Goal: Find specific page/section: Find specific page/section

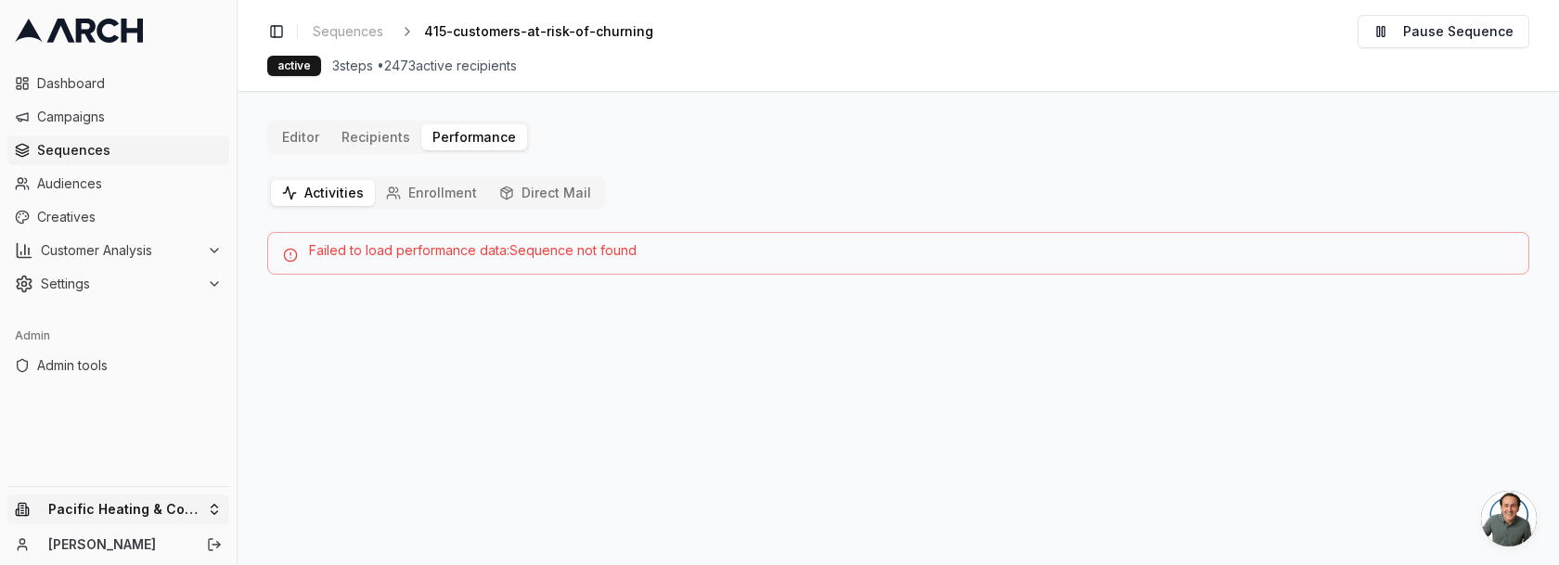
click at [184, 504] on html "Dashboard Campaigns Sequences Audiences Creatives Customer Analysis Settings Ad…" at bounding box center [779, 282] width 1559 height 565
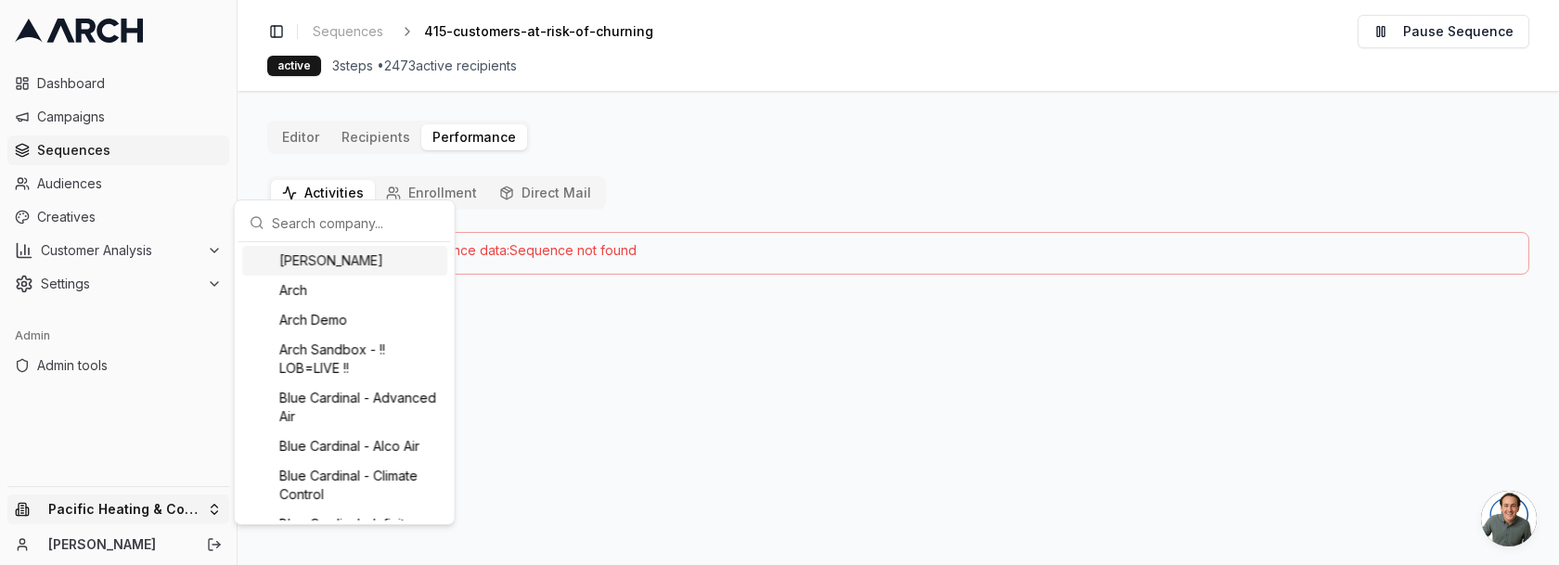
click at [329, 224] on input "text" at bounding box center [356, 222] width 168 height 37
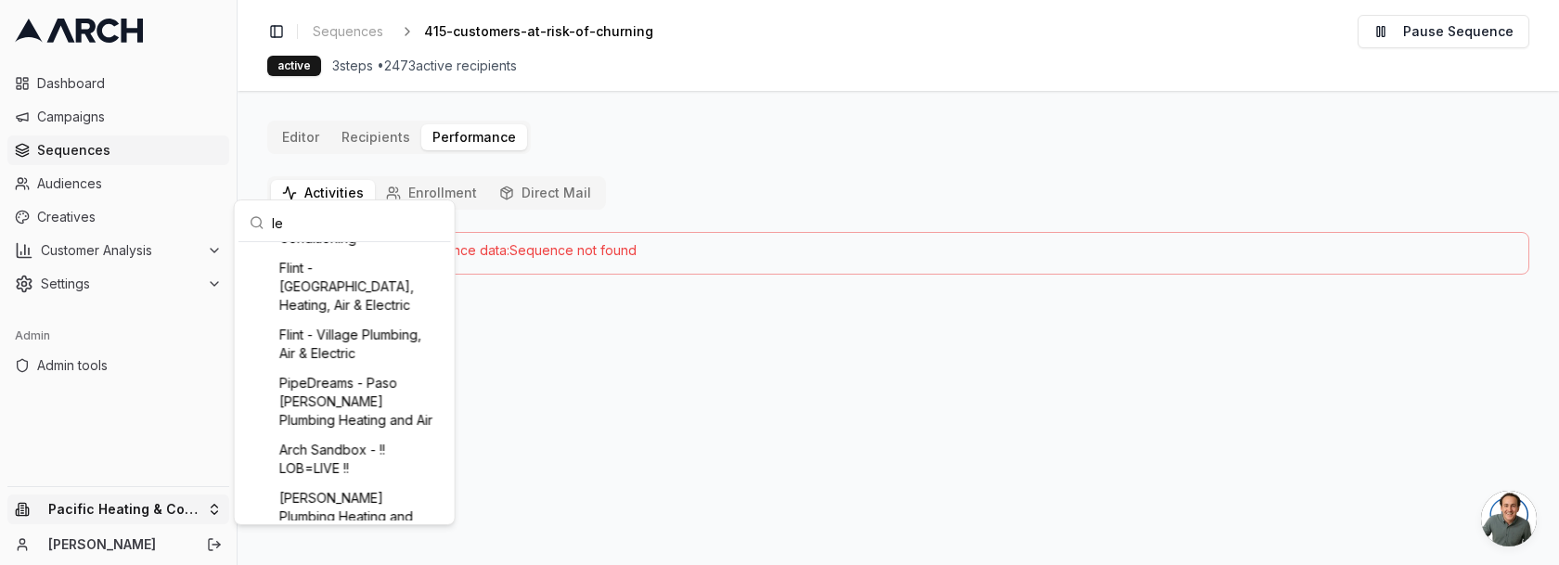
type input "lev"
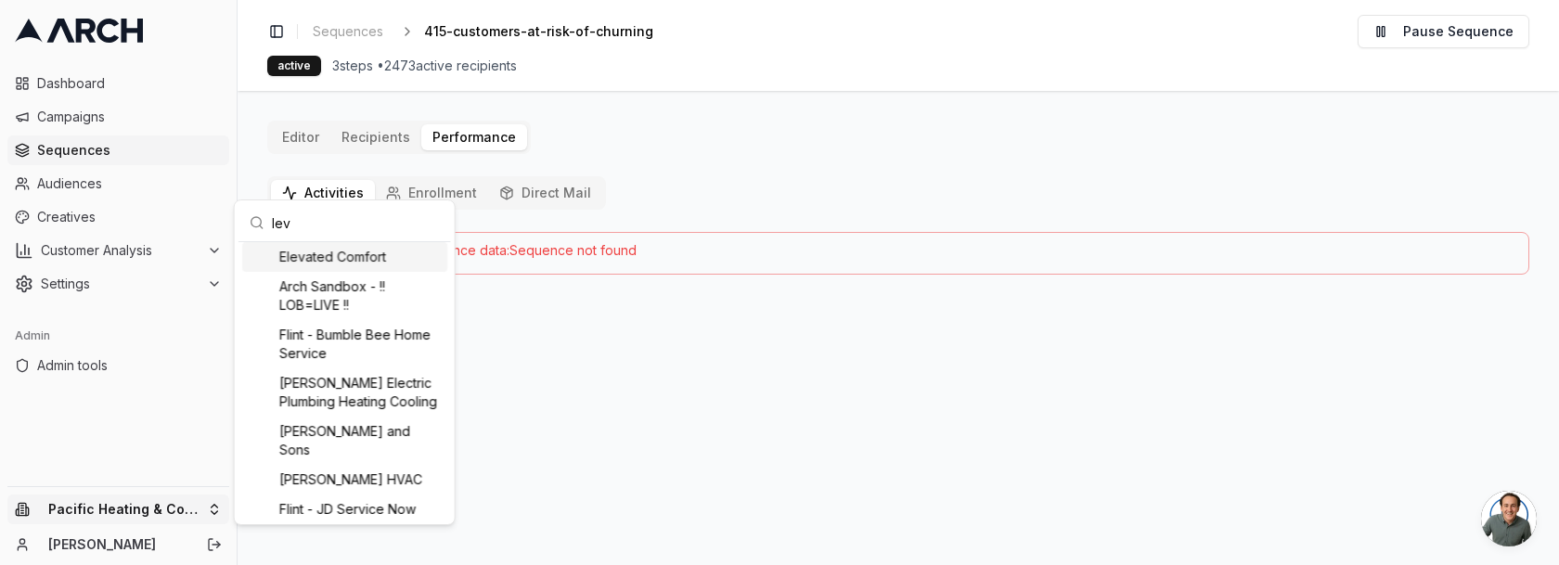
scroll to position [3, 0]
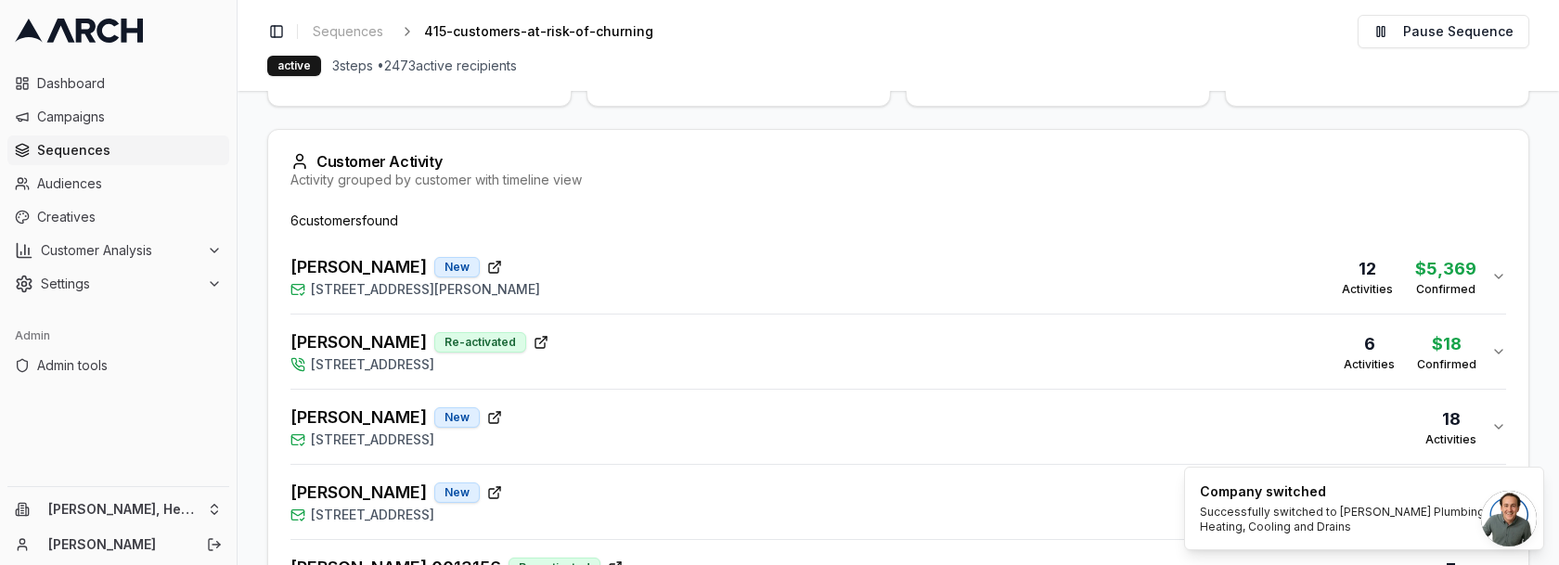
scroll to position [450, 0]
click at [671, 421] on div "[PERSON_NAME] New [STREET_ADDRESS] 18 Activities" at bounding box center [890, 426] width 1201 height 45
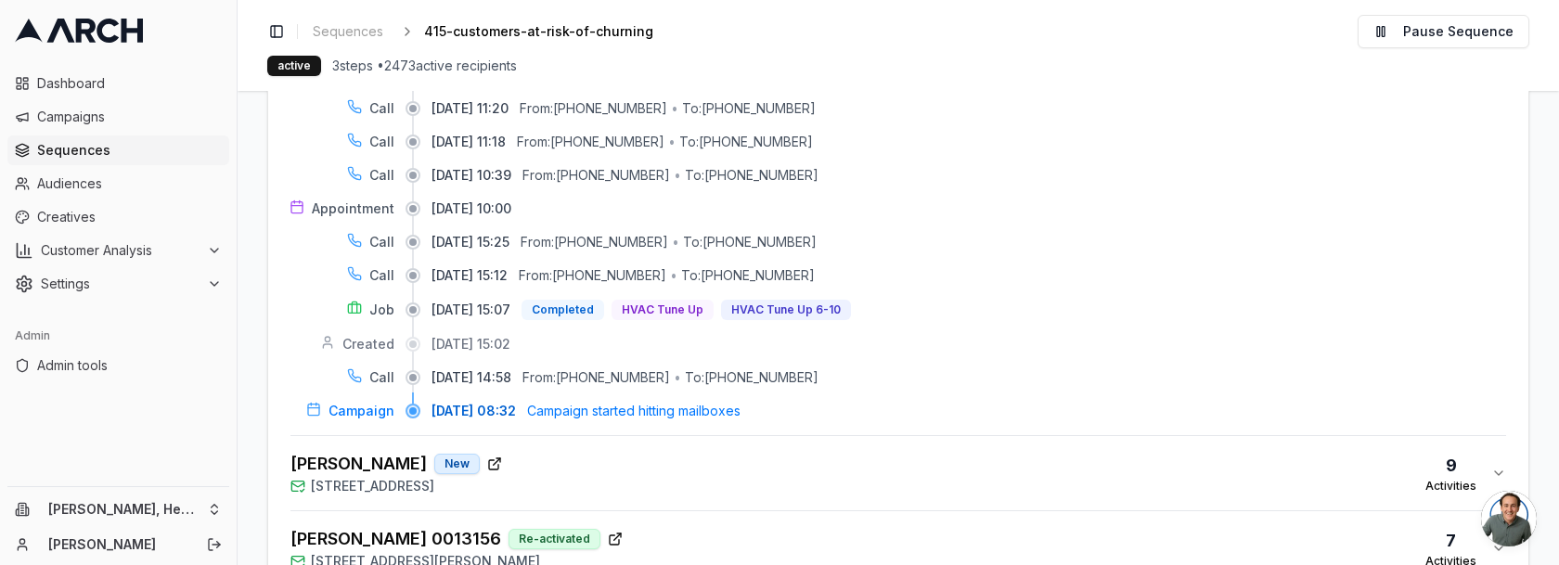
scroll to position [1343, 0]
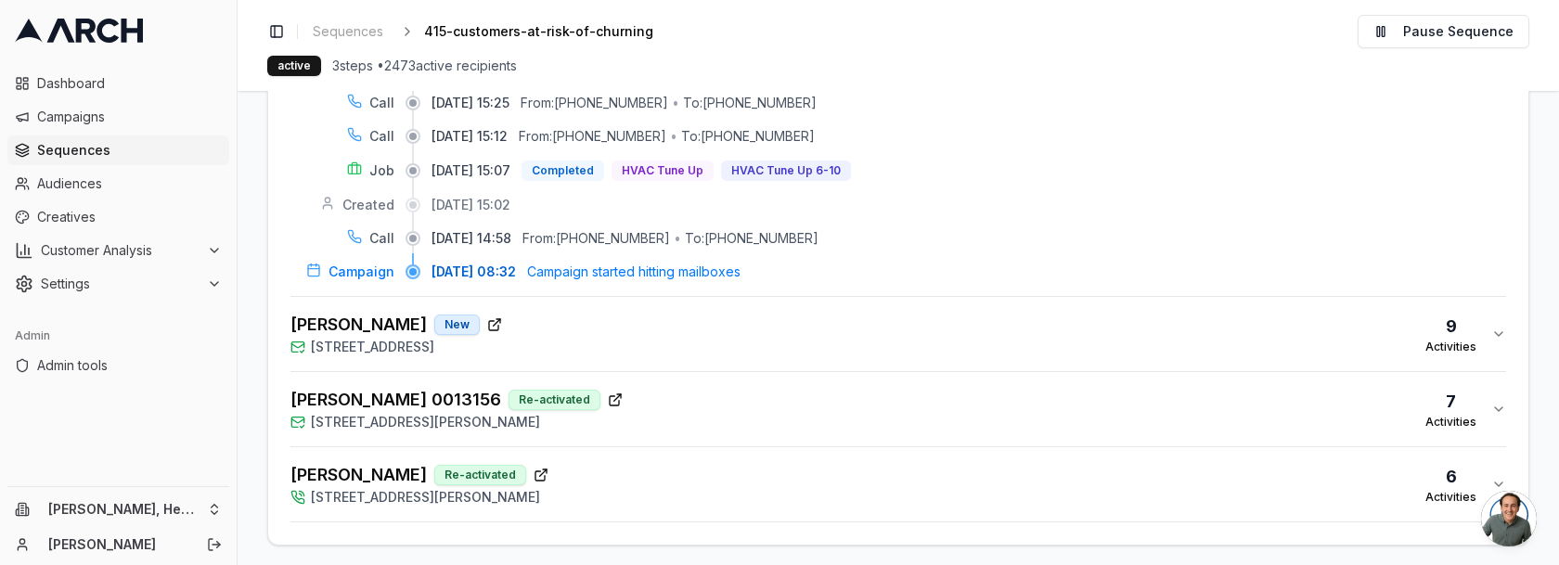
click at [832, 328] on div "[PERSON_NAME] New [STREET_ADDRESS] 9 Activities" at bounding box center [890, 334] width 1201 height 45
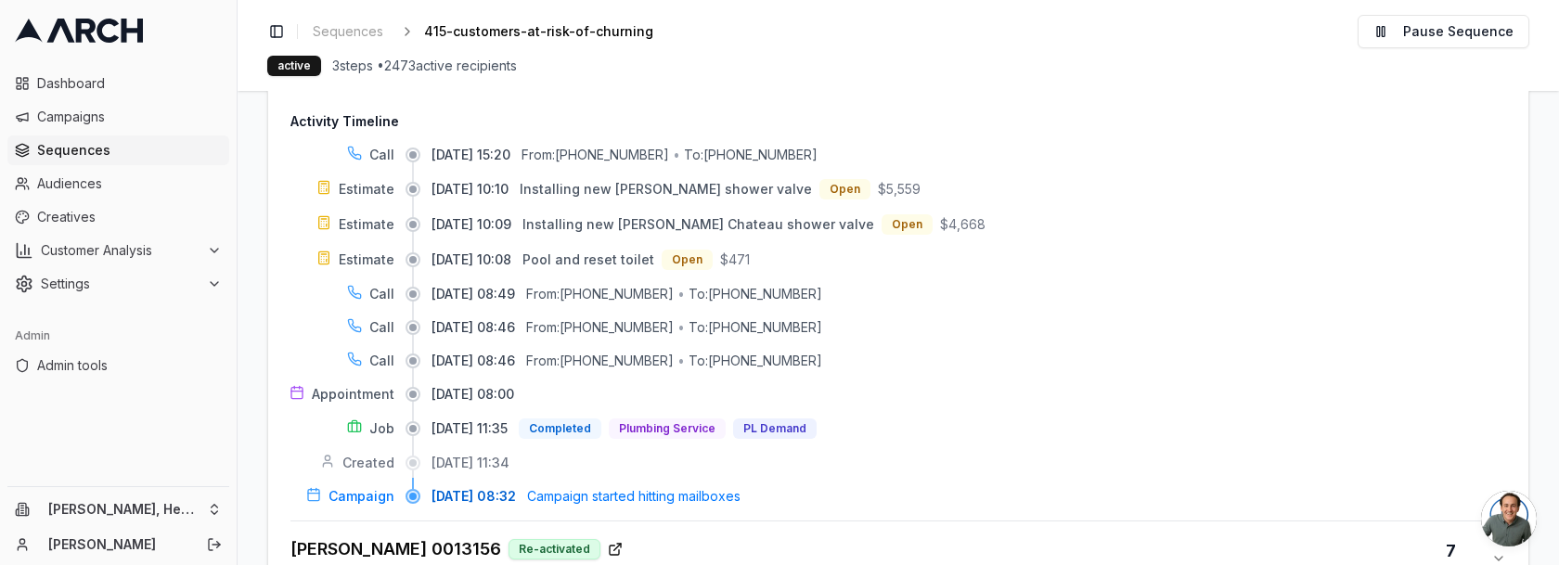
scroll to position [1732, 0]
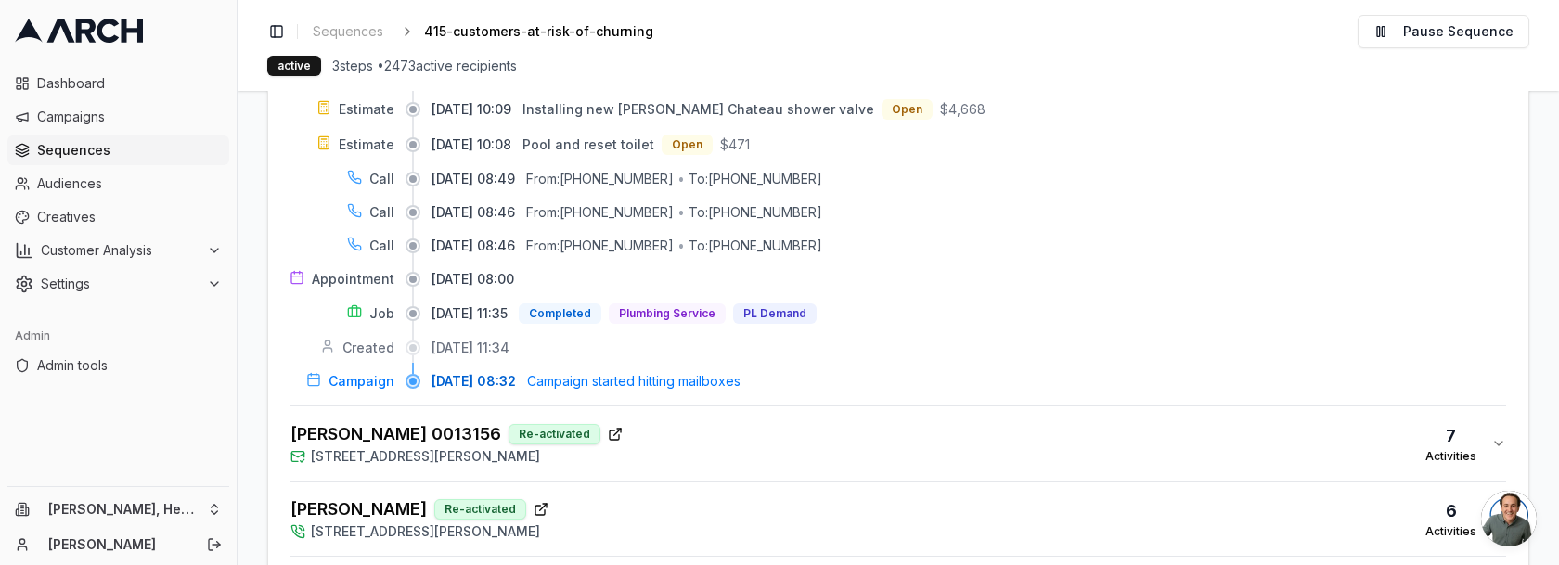
click at [825, 432] on div "[PERSON_NAME] 0013156 Re-activated [STREET_ADDRESS][PERSON_NAME] 7 Activities" at bounding box center [890, 443] width 1201 height 45
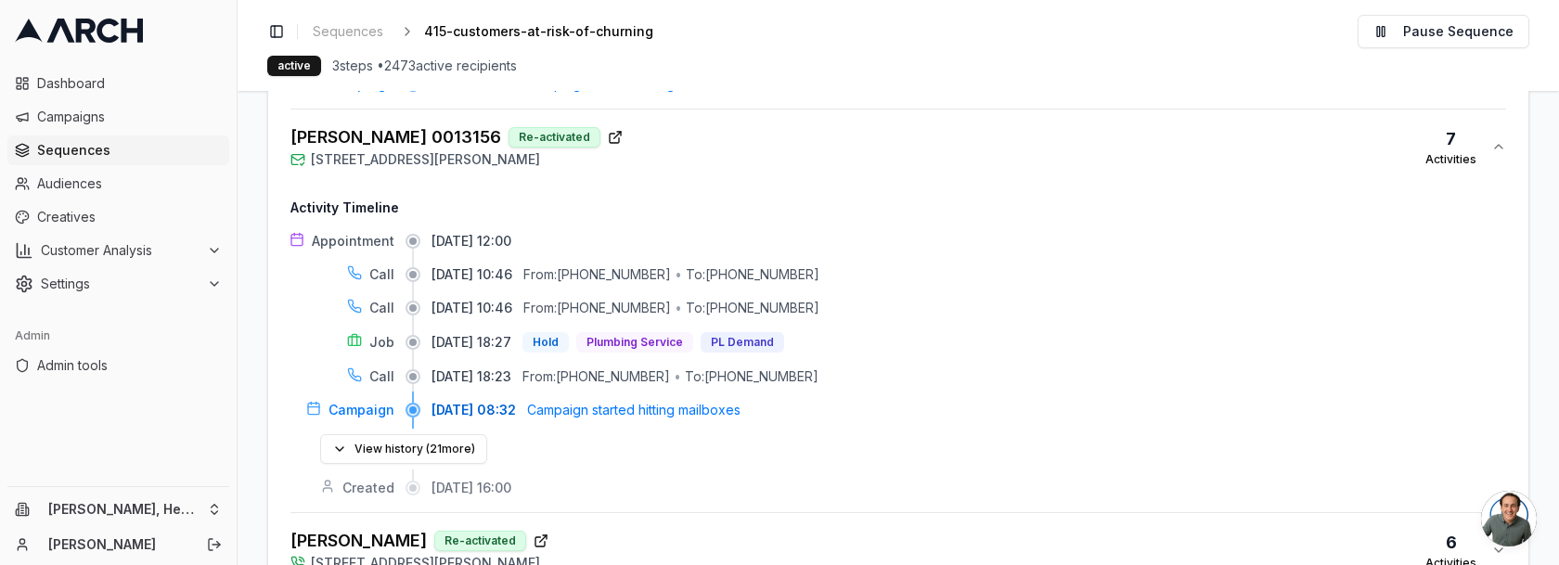
scroll to position [2092, 0]
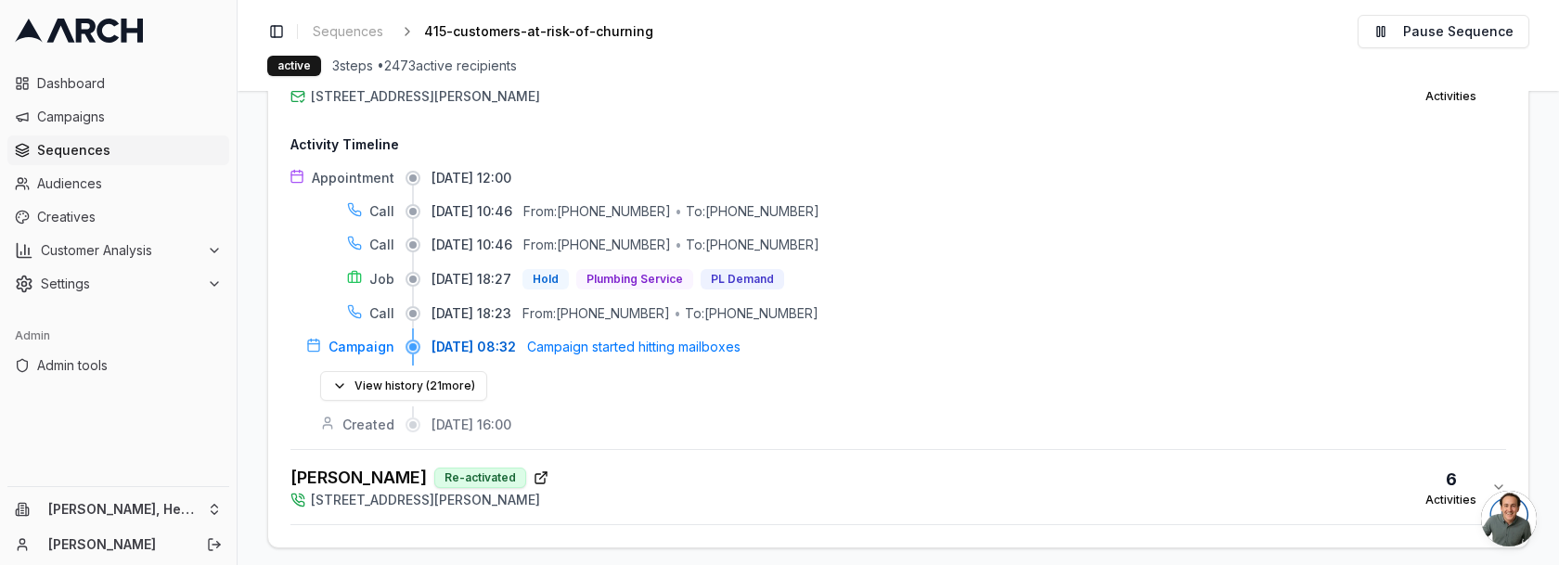
click at [825, 465] on div "[PERSON_NAME] Re-activated [STREET_ADDRESS][PERSON_NAME] 6 Activities" at bounding box center [890, 487] width 1201 height 45
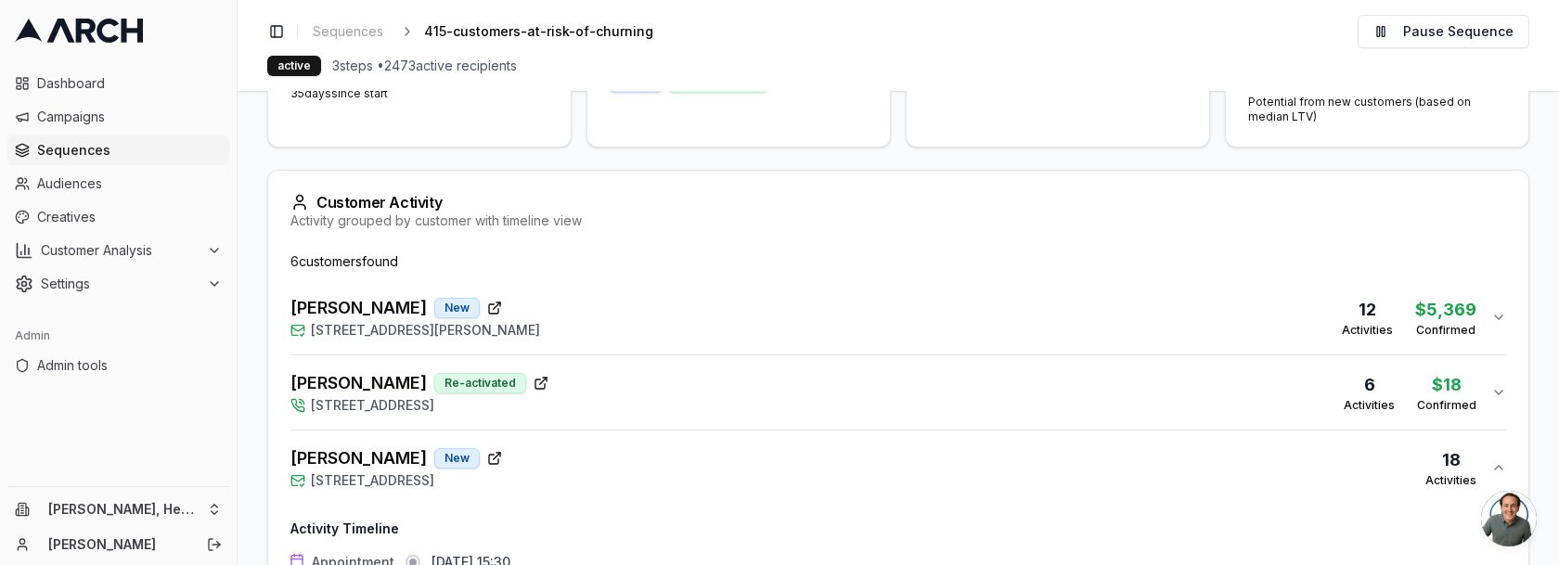
scroll to position [404, 0]
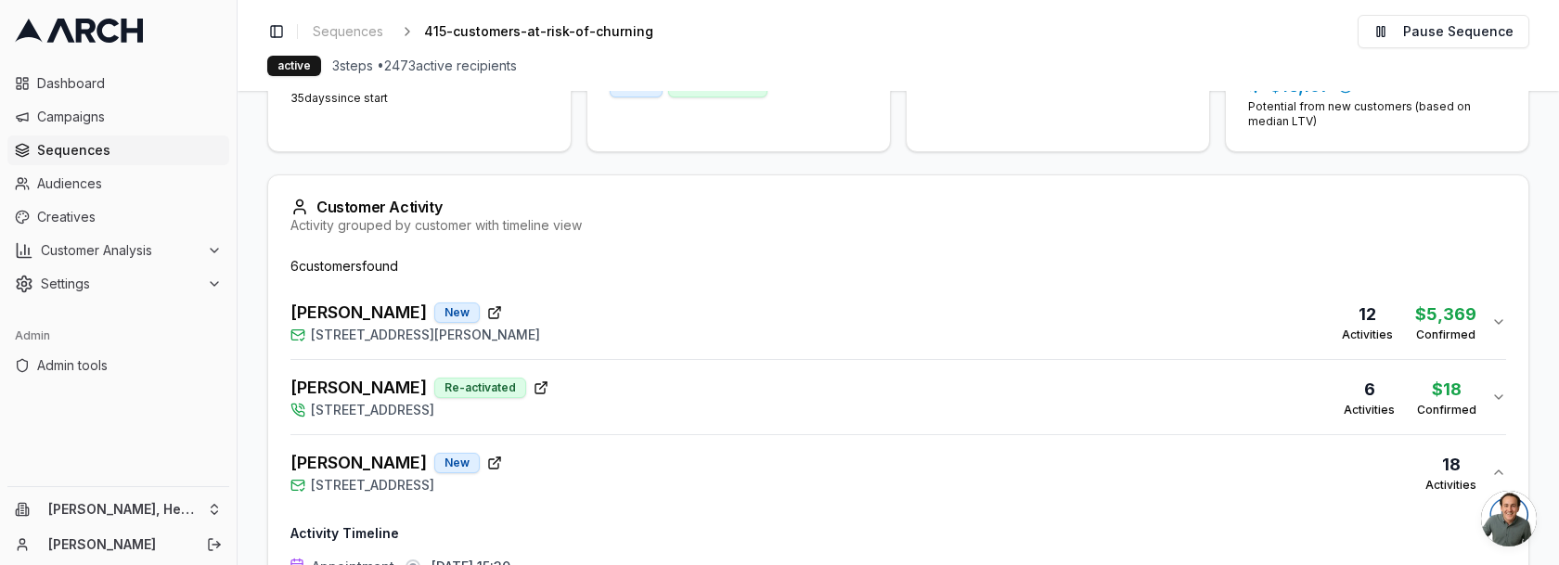
click at [851, 383] on div "[PERSON_NAME] Re-activated [STREET_ADDRESS] 6 Activities $ 18 Confirmed" at bounding box center [890, 397] width 1201 height 45
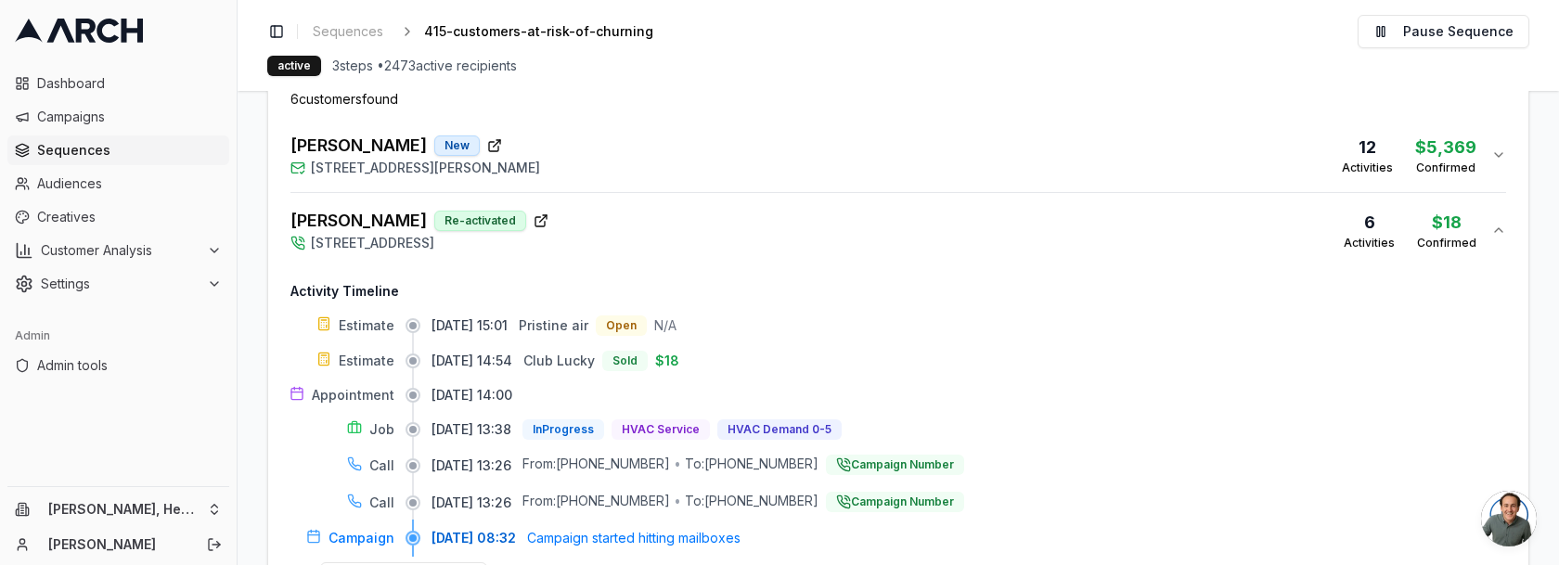
scroll to position [590, 0]
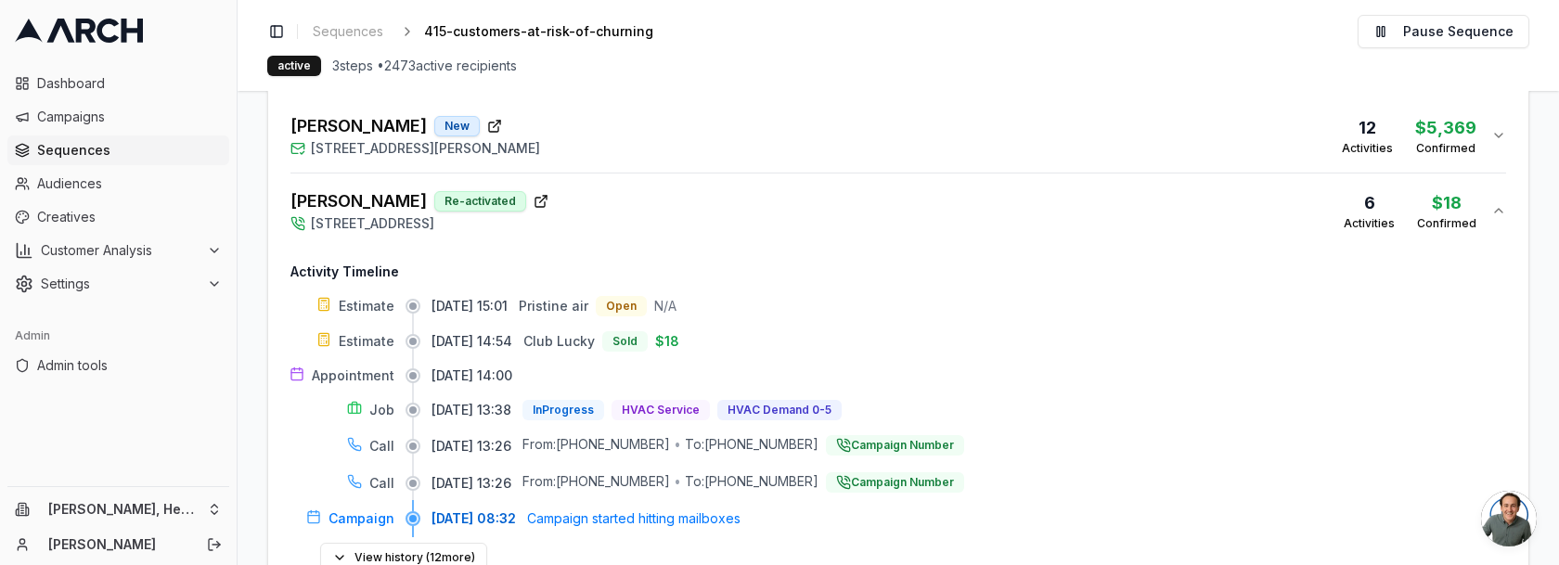
click at [1017, 123] on div "[PERSON_NAME] New [STREET_ADDRESS] 12 Activities $ 5,369 Confirmed" at bounding box center [890, 135] width 1201 height 45
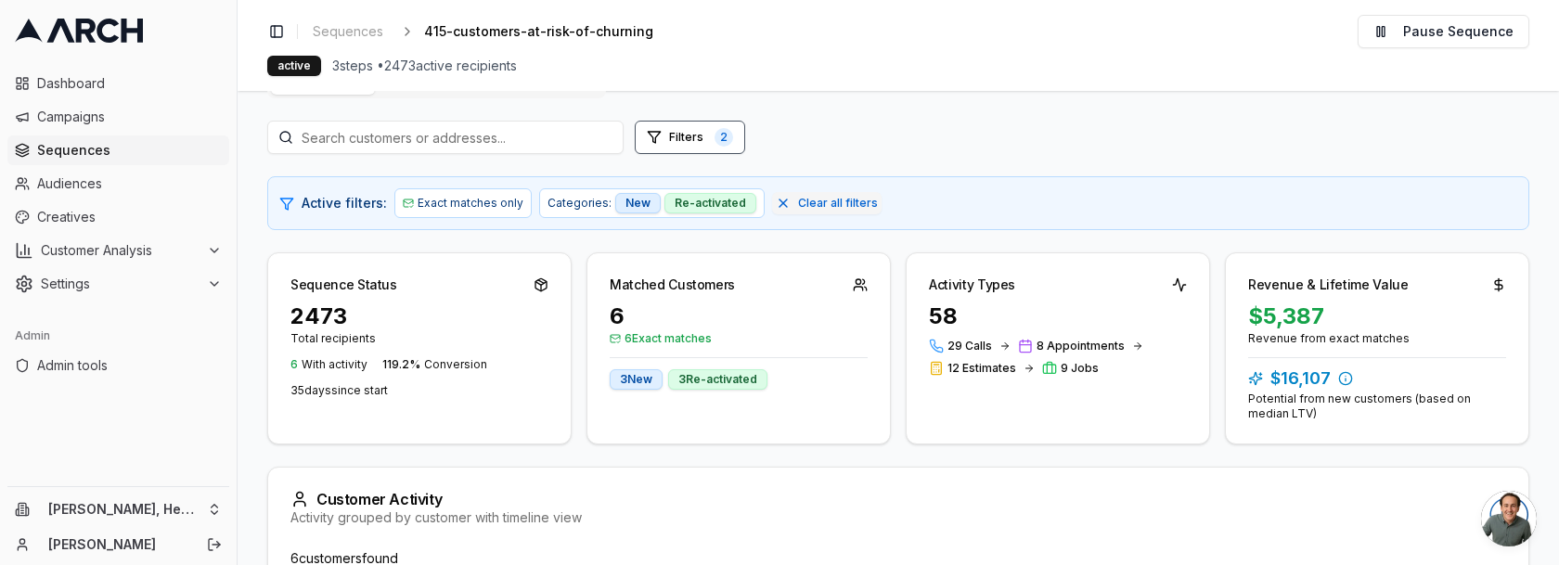
scroll to position [0, 0]
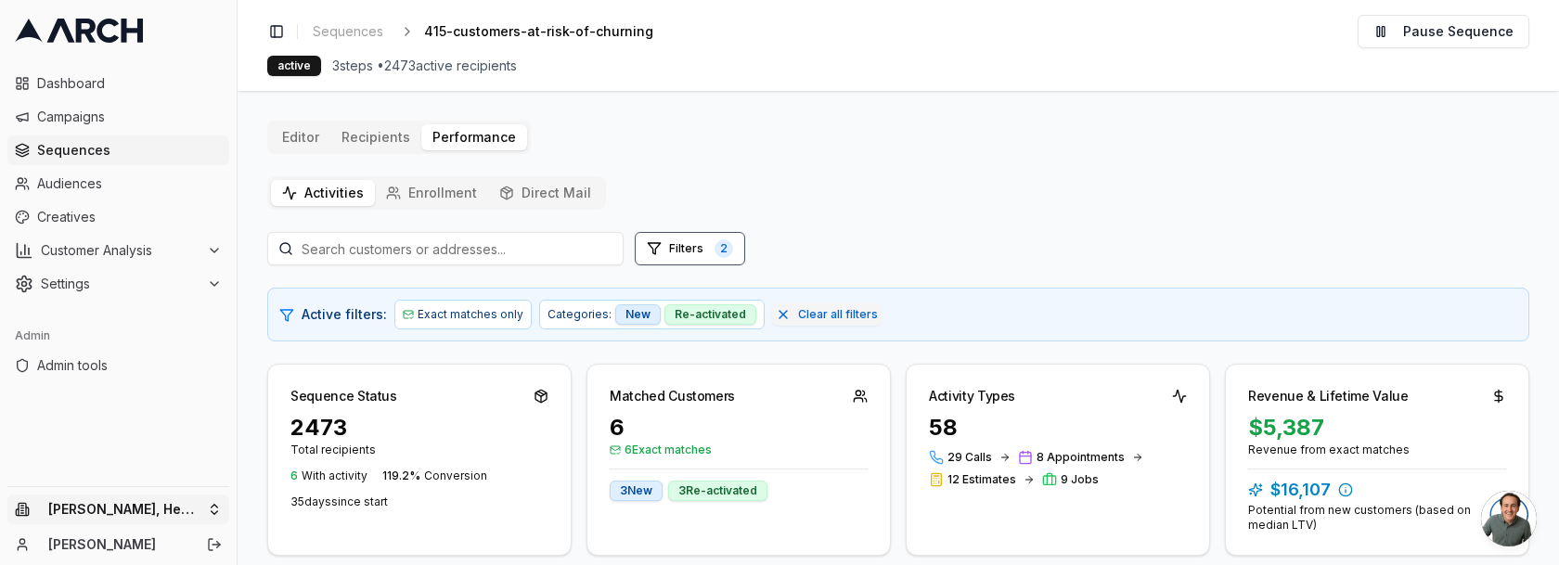
click at [209, 505] on html "Dashboard Campaigns Sequences Audiences Creatives Customer Analysis Settings Ad…" at bounding box center [779, 282] width 1559 height 565
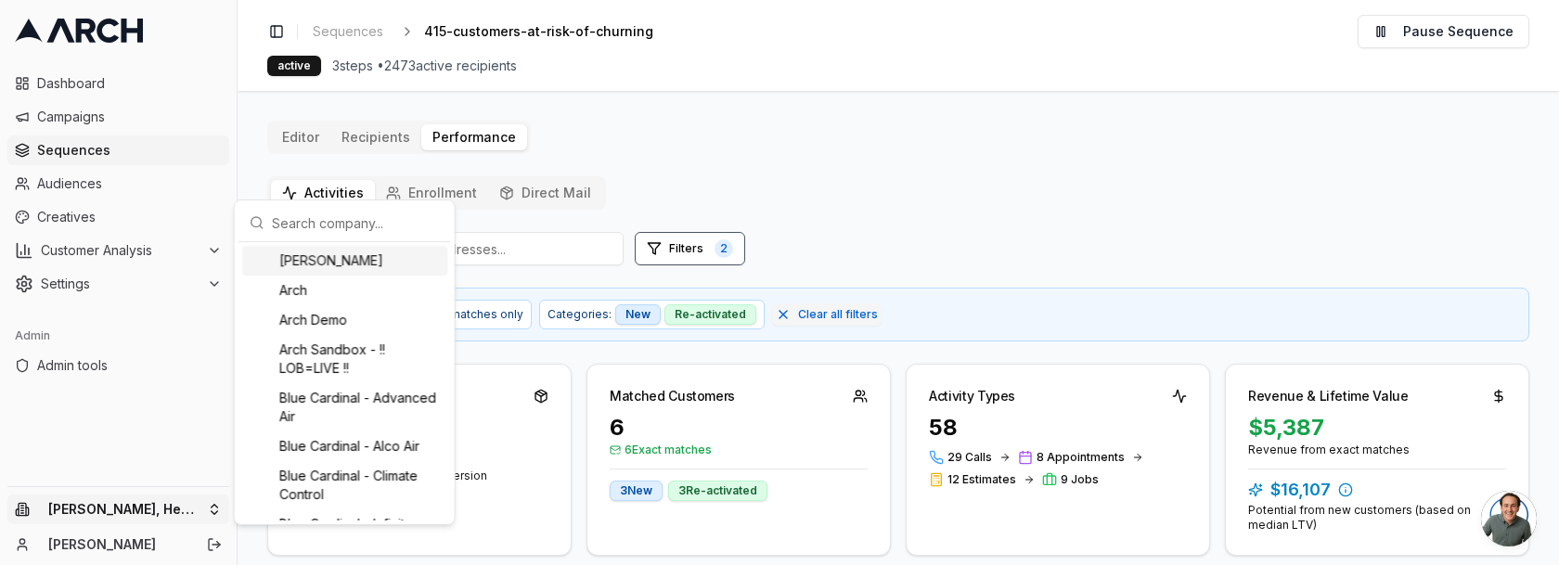
click at [368, 231] on input "text" at bounding box center [356, 222] width 168 height 37
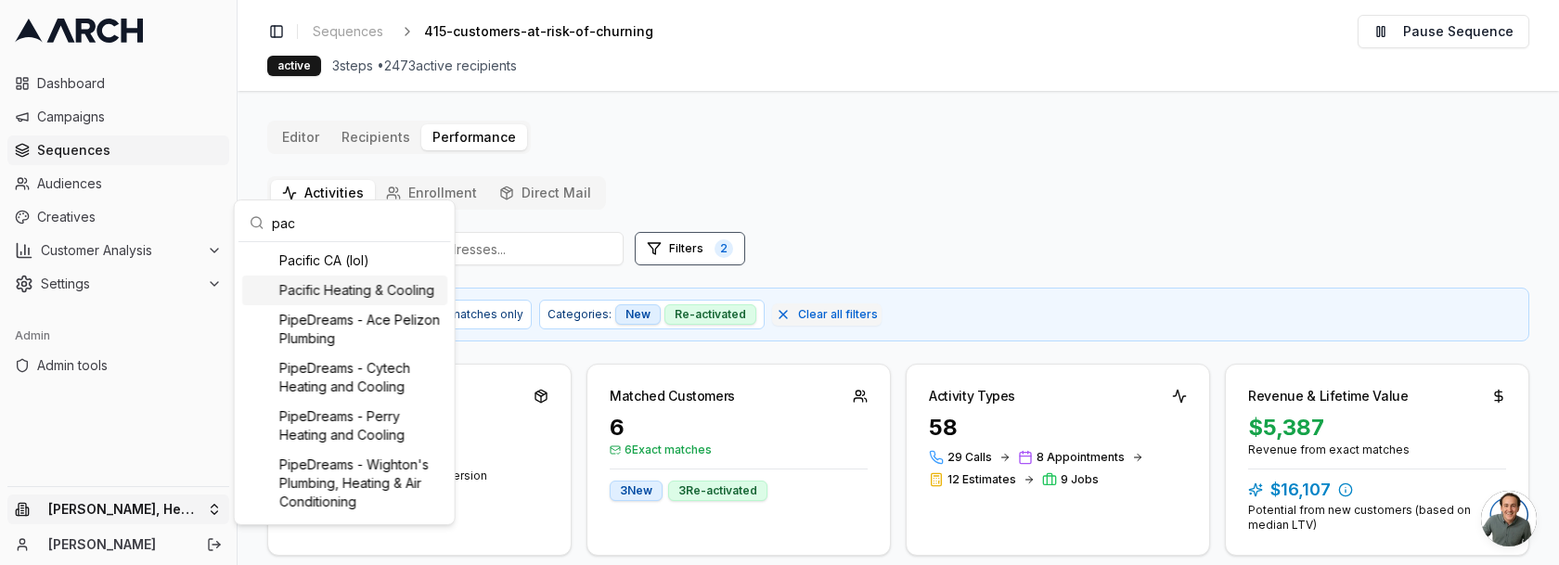
type input "pac"
click at [394, 290] on div "Pacific Heating & Cooling" at bounding box center [344, 291] width 205 height 30
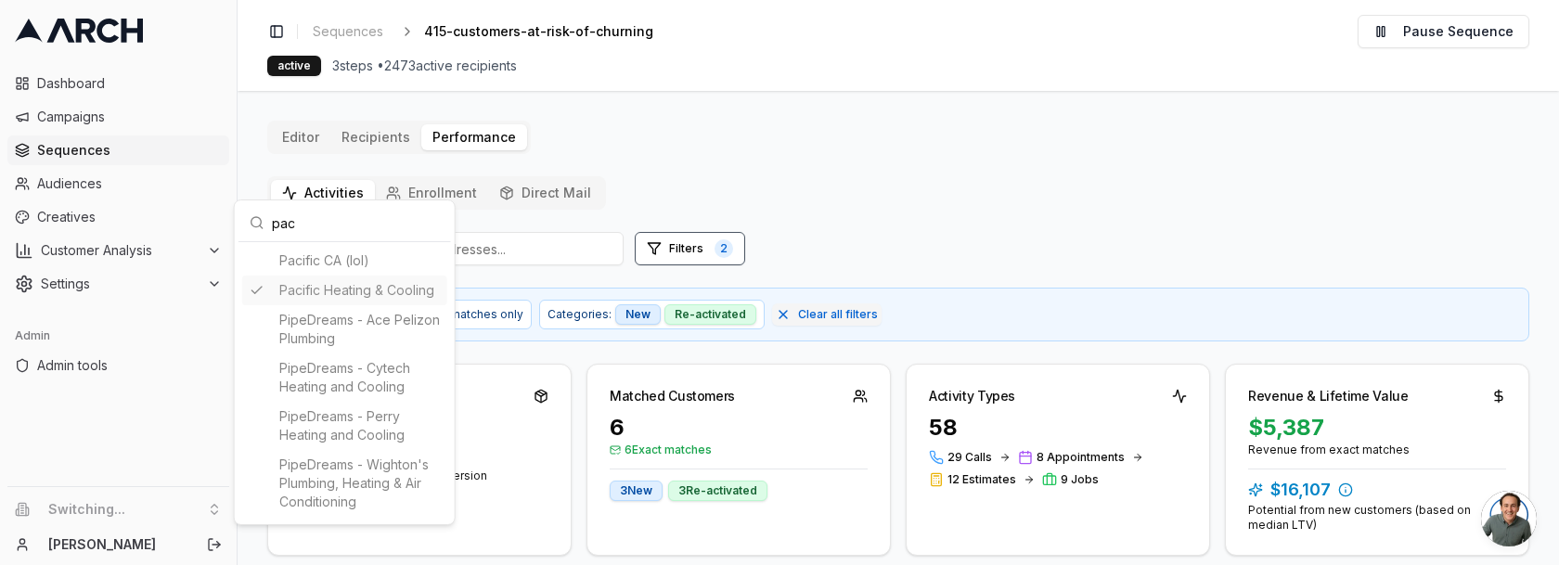
click at [97, 129] on html "Dashboard Campaigns Sequences Audiences Creatives Customer Analysis Settings Ad…" at bounding box center [779, 282] width 1559 height 565
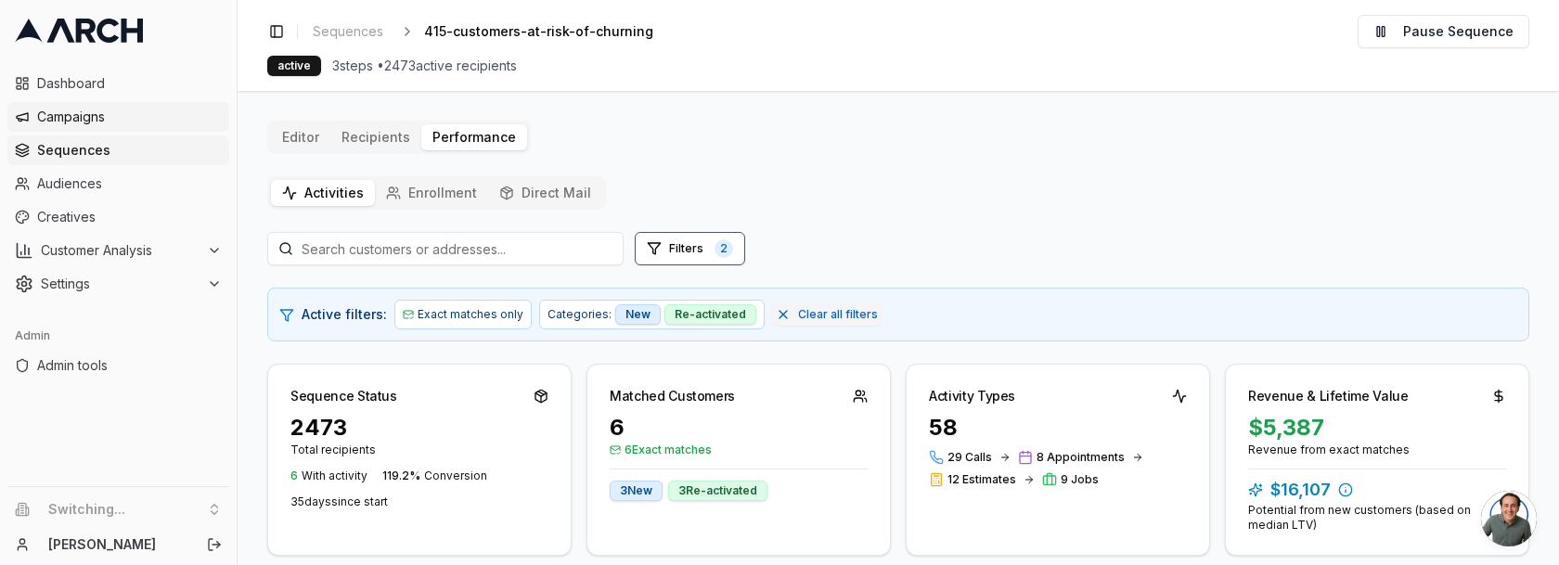
click at [108, 124] on span "Campaigns" at bounding box center [129, 117] width 185 height 19
